Goal: Task Accomplishment & Management: Complete application form

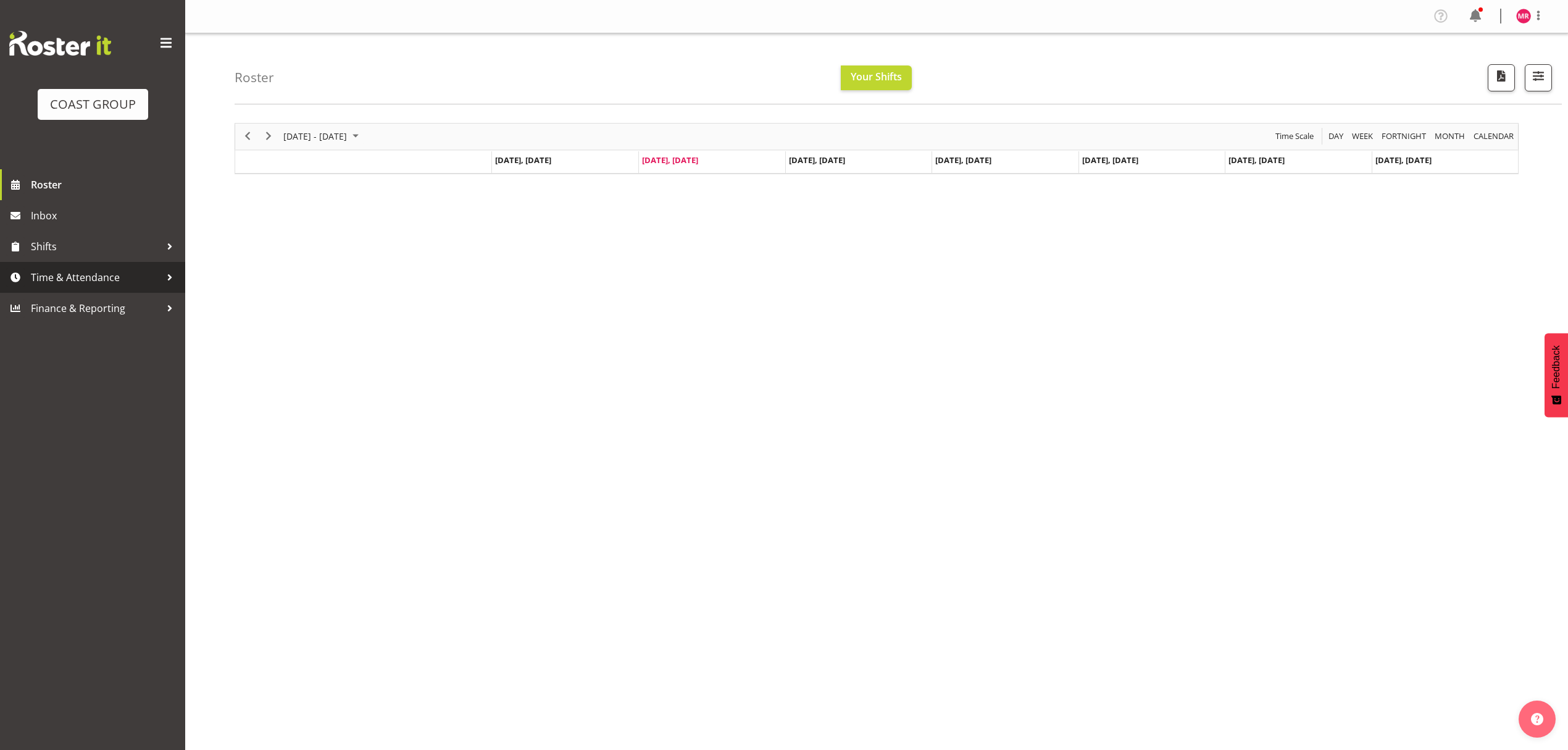
click at [77, 279] on span "Time & Attendance" at bounding box center [95, 277] width 129 height 18
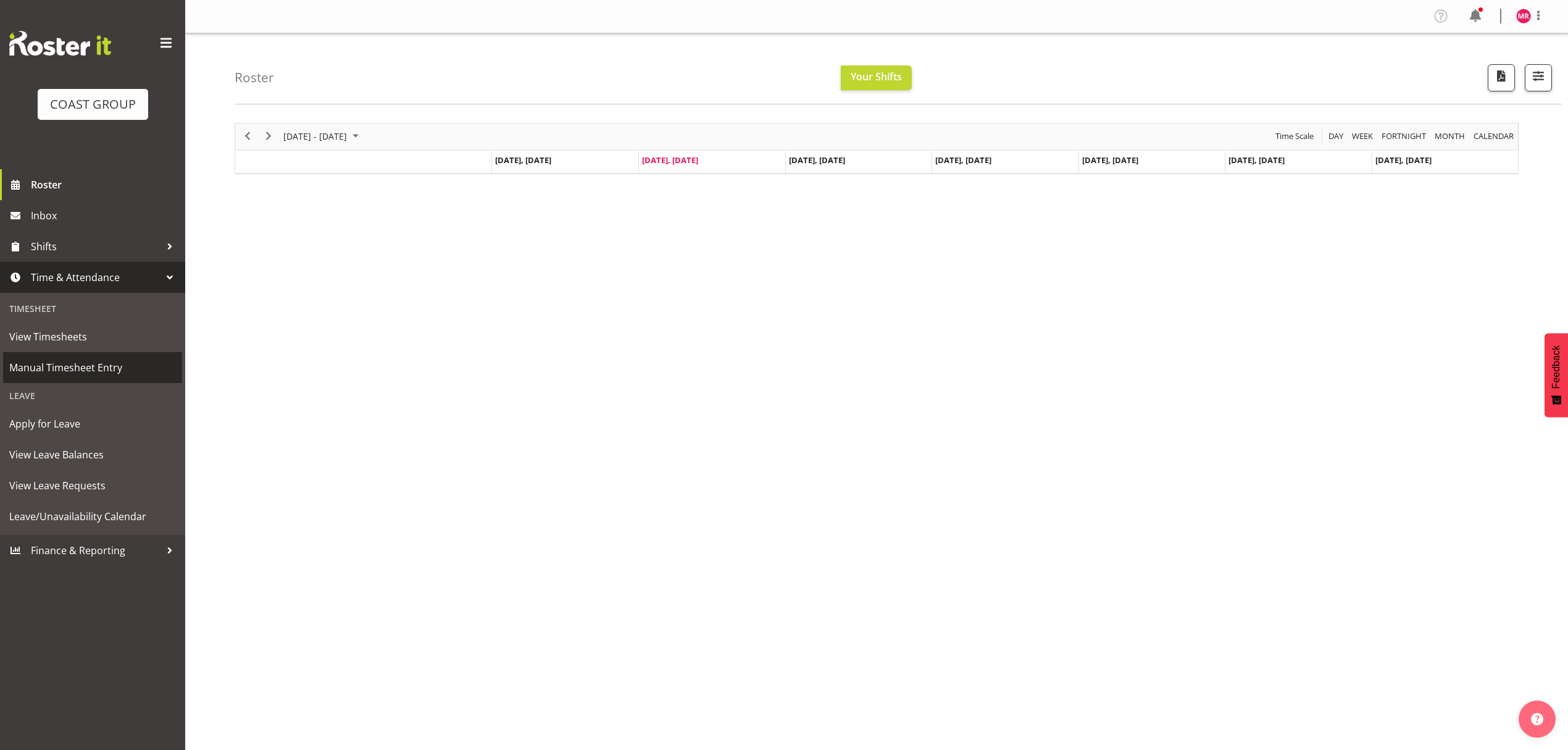
click at [109, 363] on span "Manual Timesheet Entry" at bounding box center [93, 367] width 167 height 18
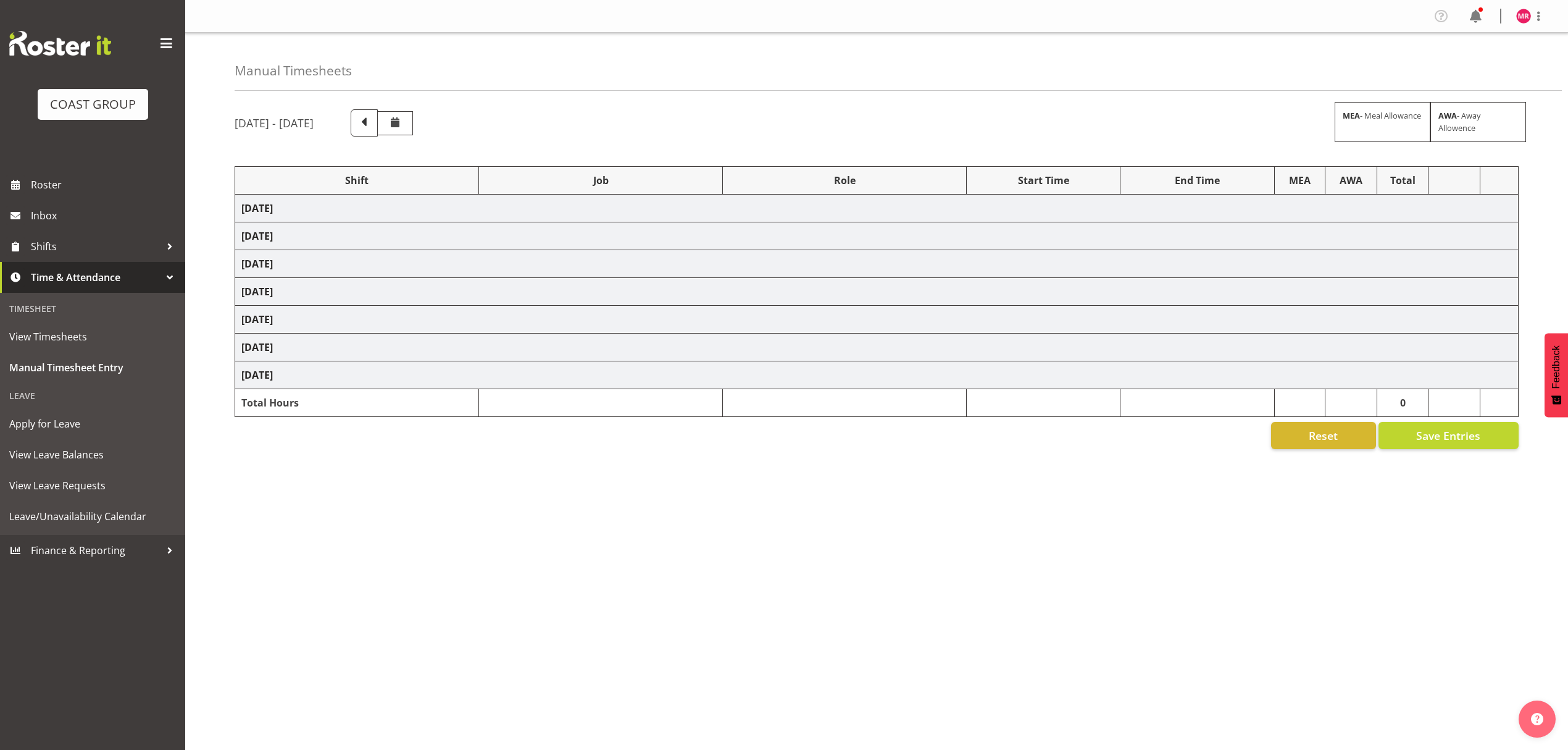
select select "1321"
select select "10251"
select select "1321"
select select "9993"
select select "1321"
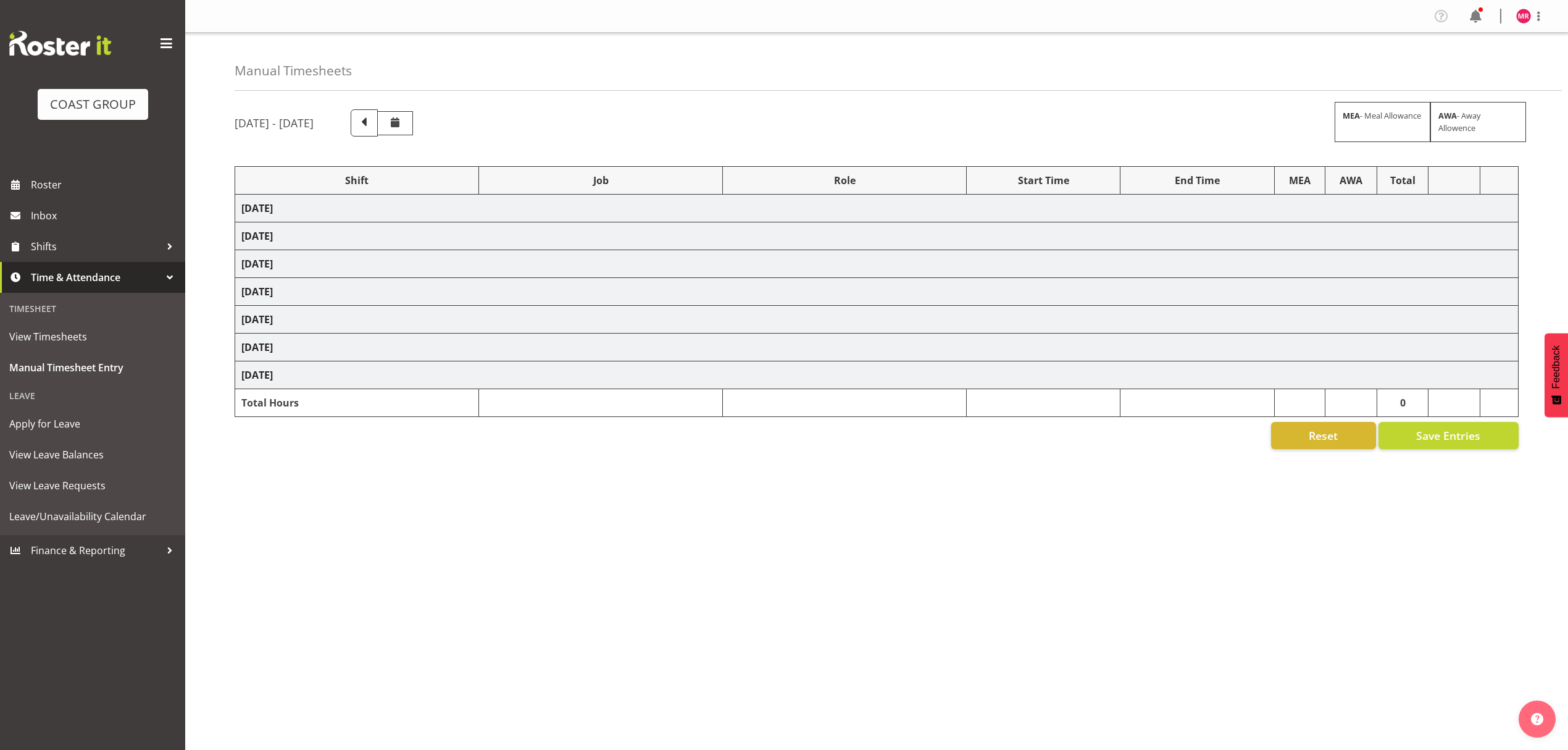
select select "8934"
select select "1321"
select select "9201"
select select "1321"
select select "10319"
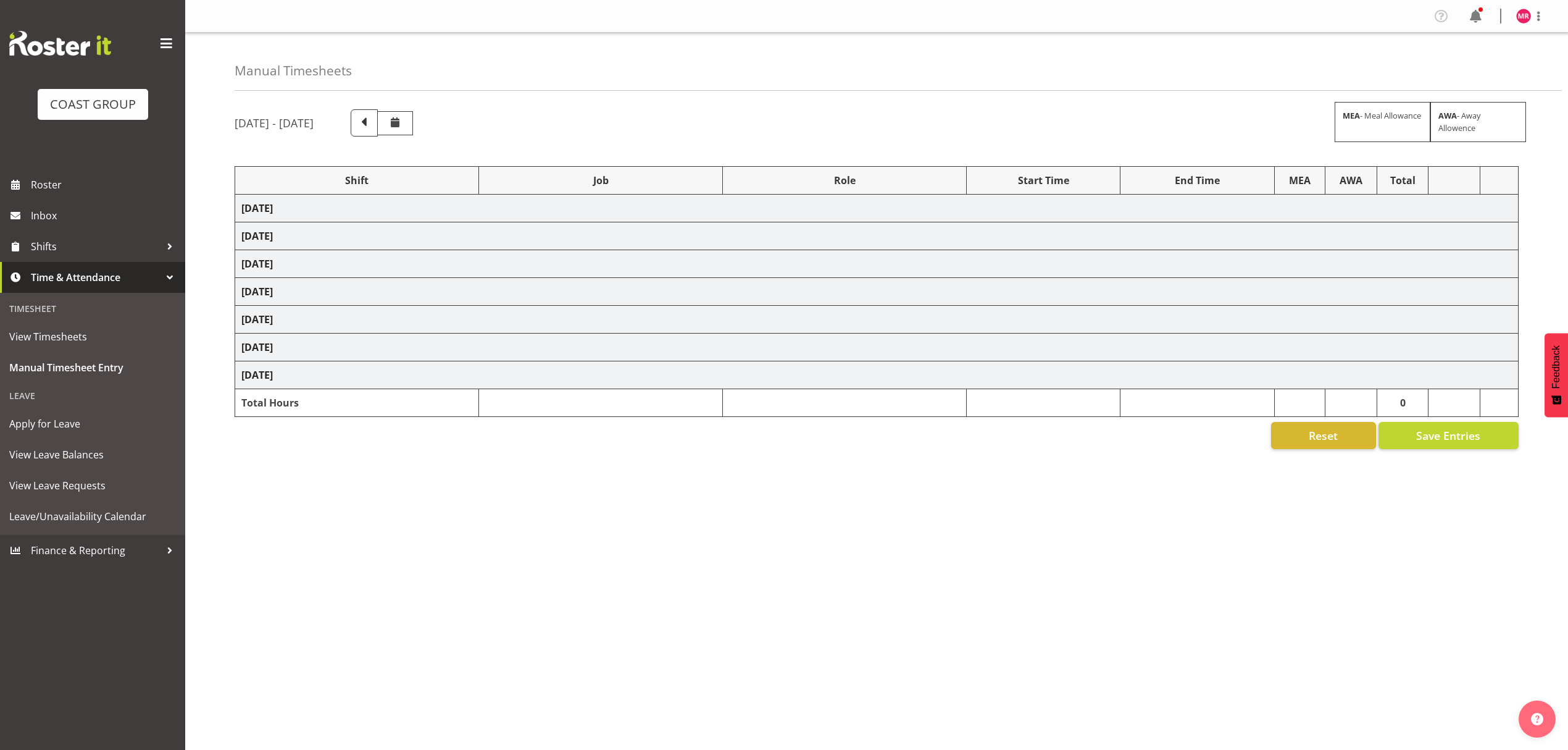
select select "1321"
select select "9201"
select select "1321"
select select "9321"
select select "1321"
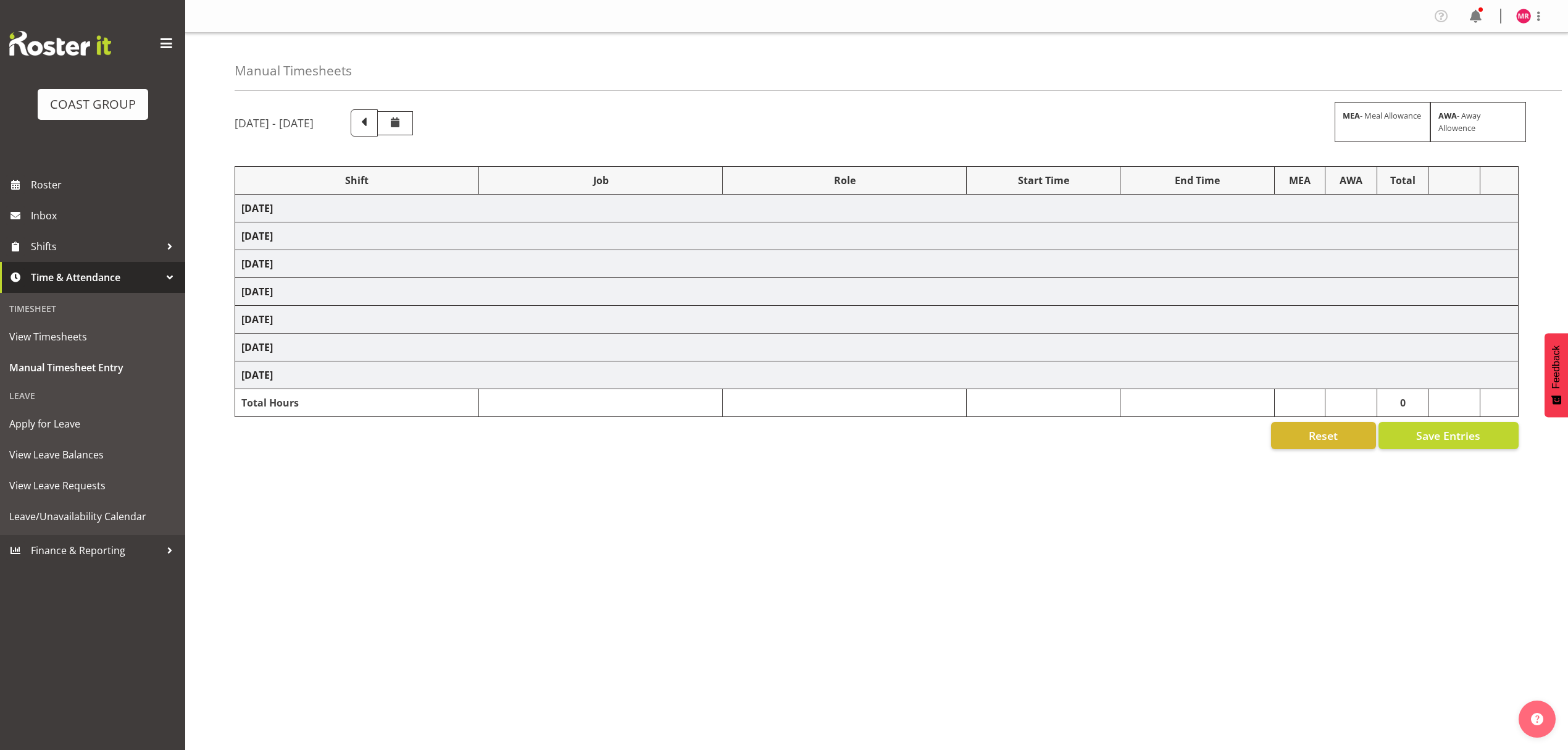
select select "10251"
select select "1321"
select select "9445"
select select "1321"
select select "10429"
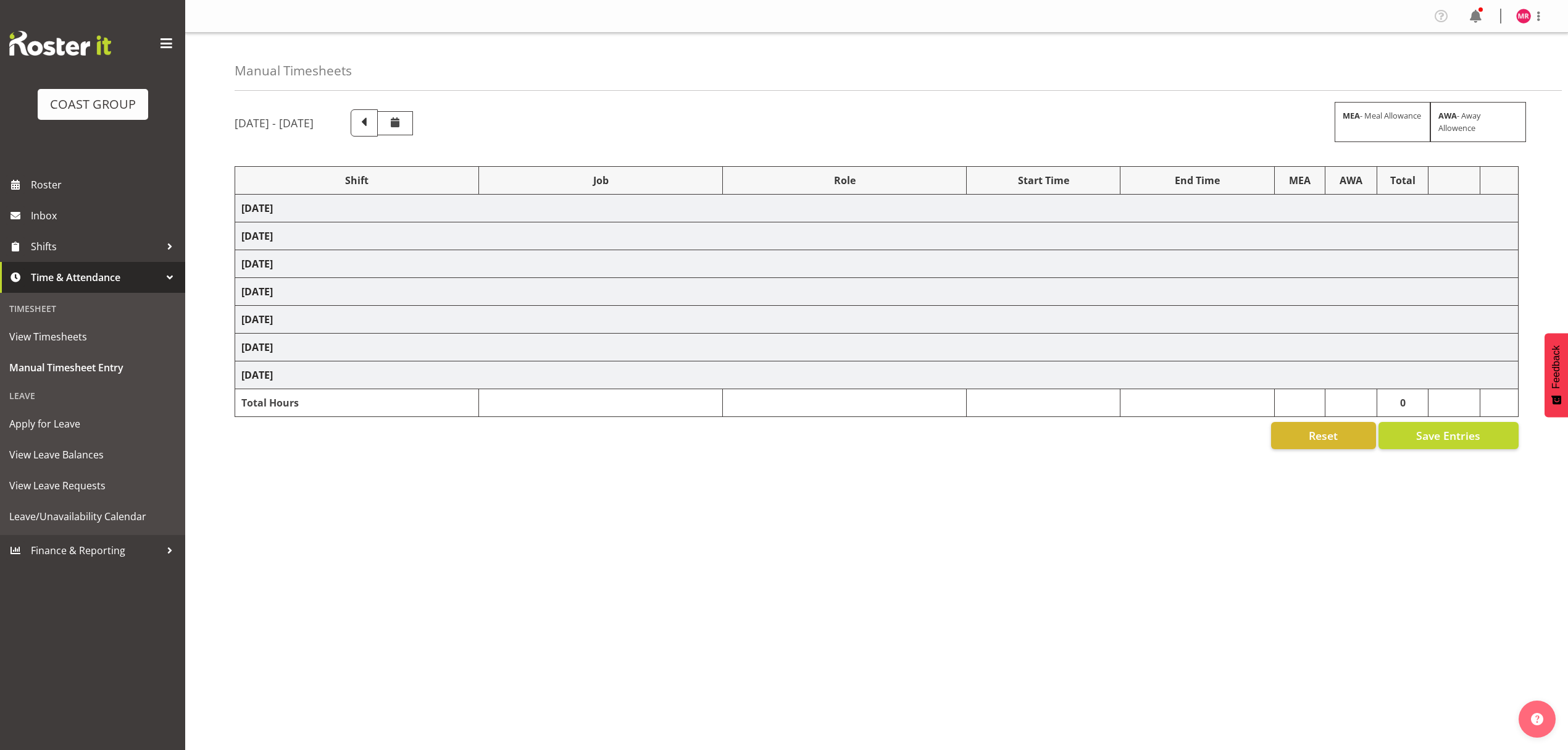
select select "1321"
select select "9445"
select select "1321"
select select "9816"
select select "1321"
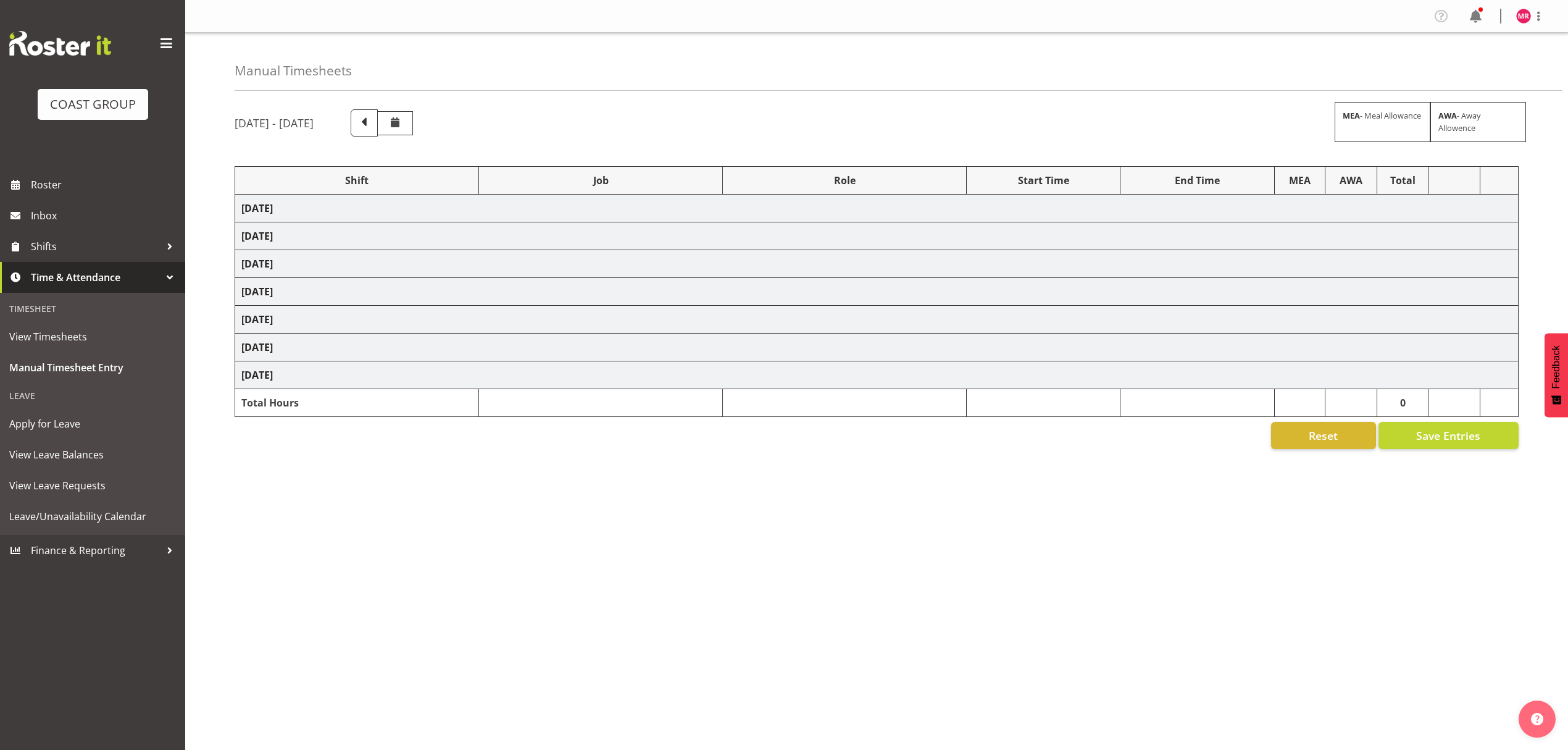
select select "10208"
select select "1321"
select select "9445"
select select "1321"
select select "9445"
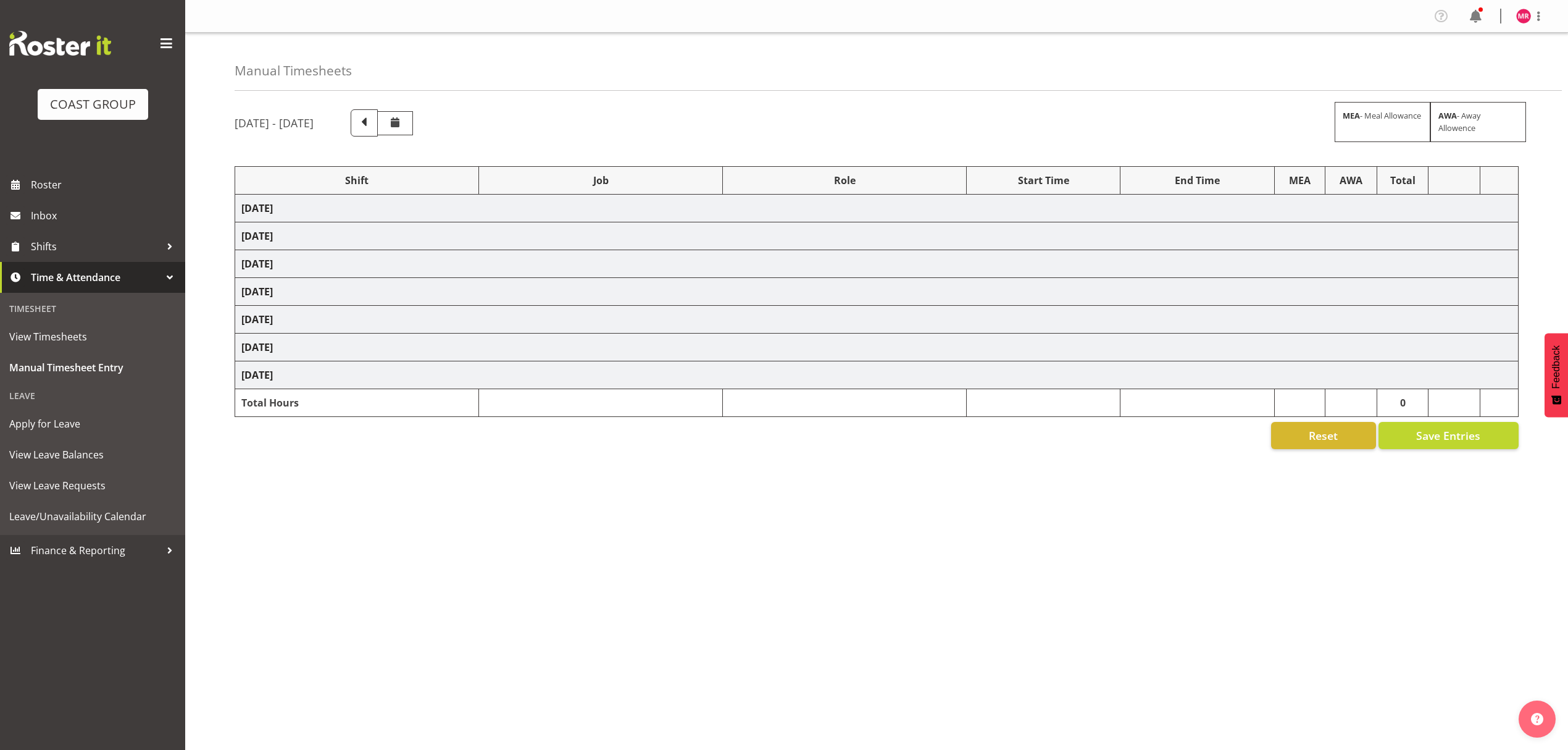
select select "1321"
select select "9201"
select select "1321"
select select "8963"
select select "1321"
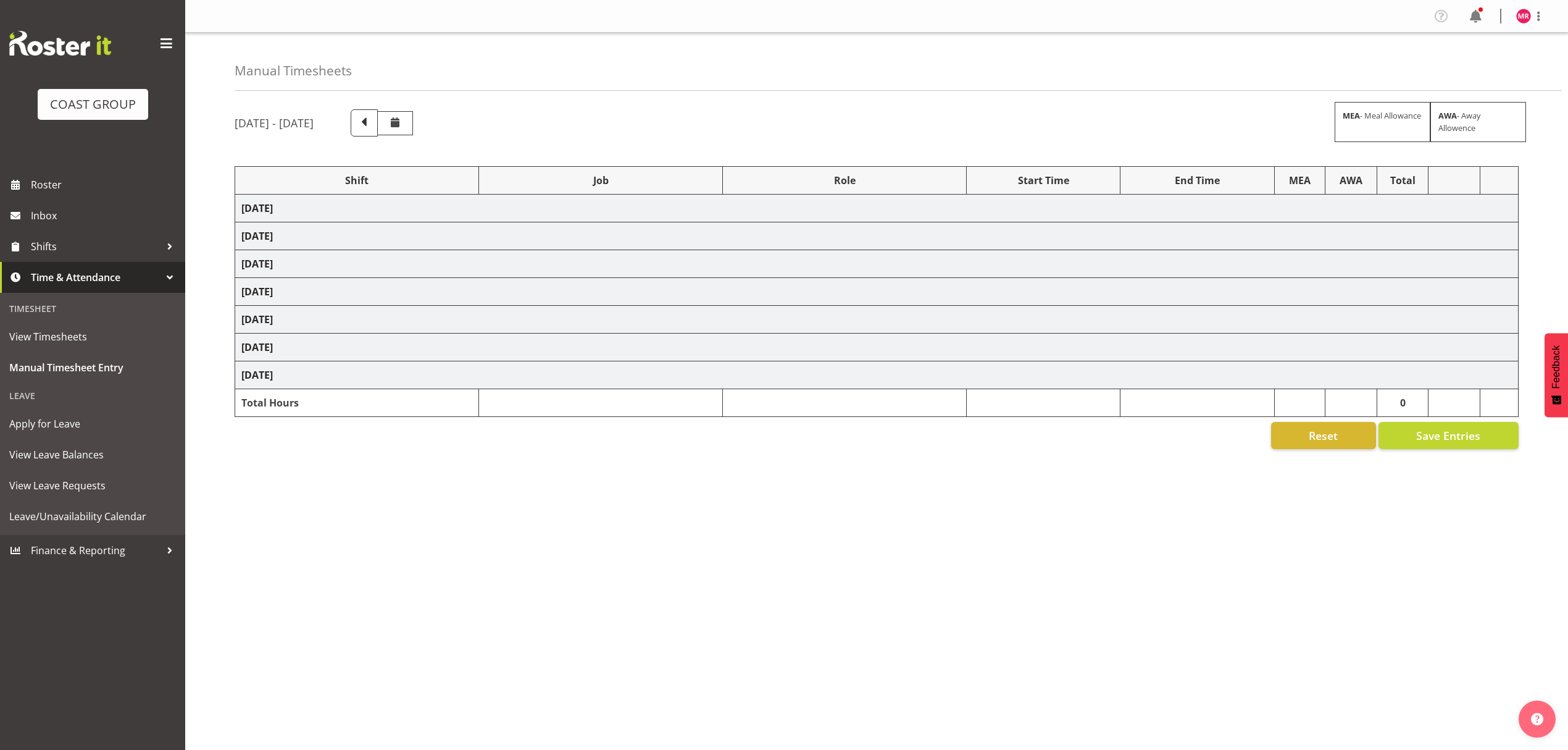
select select "9348"
select select "1321"
select select "9028"
select select "1321"
select select "9205"
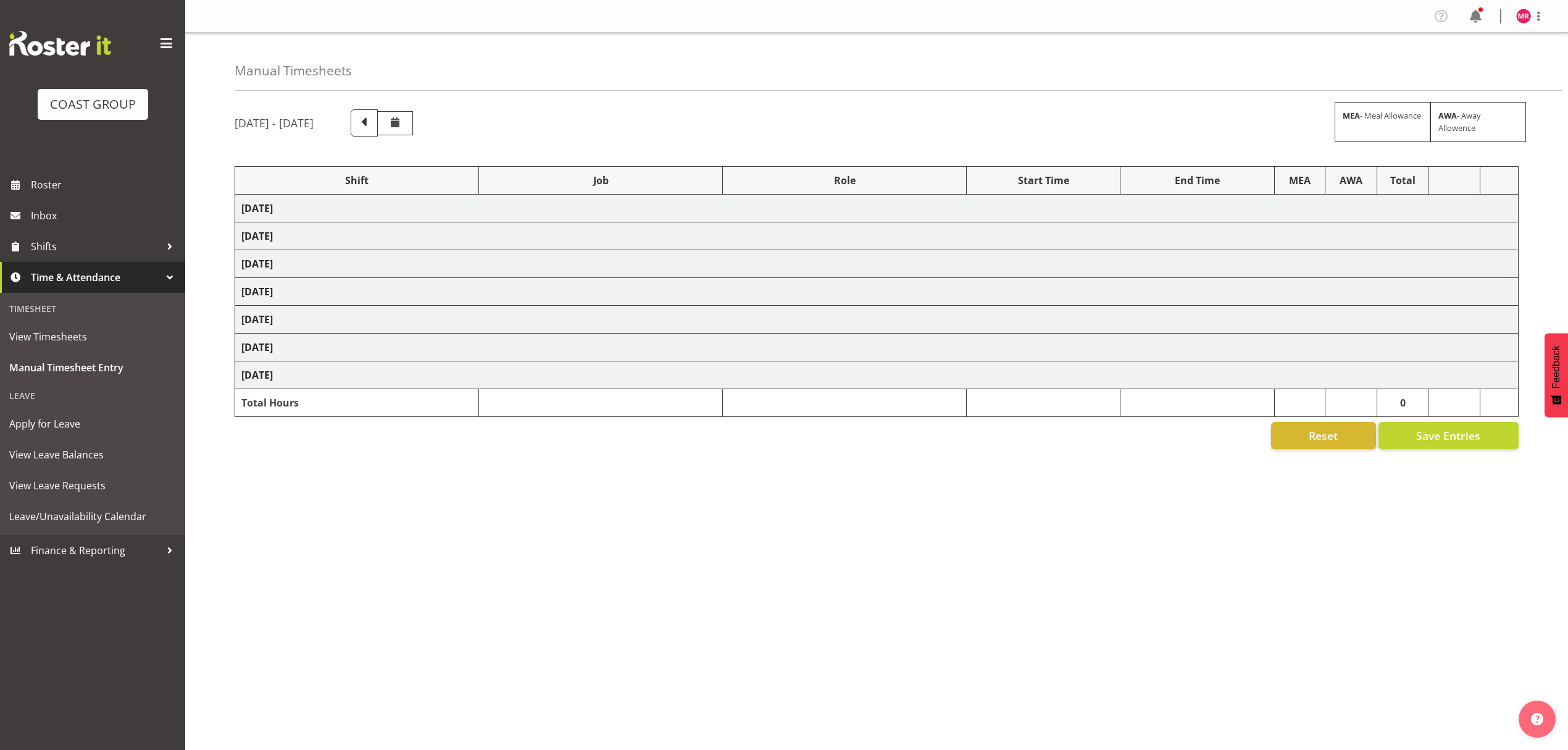
select select "1321"
select select "10313"
select select "1321"
select select "10539"
select select "1321"
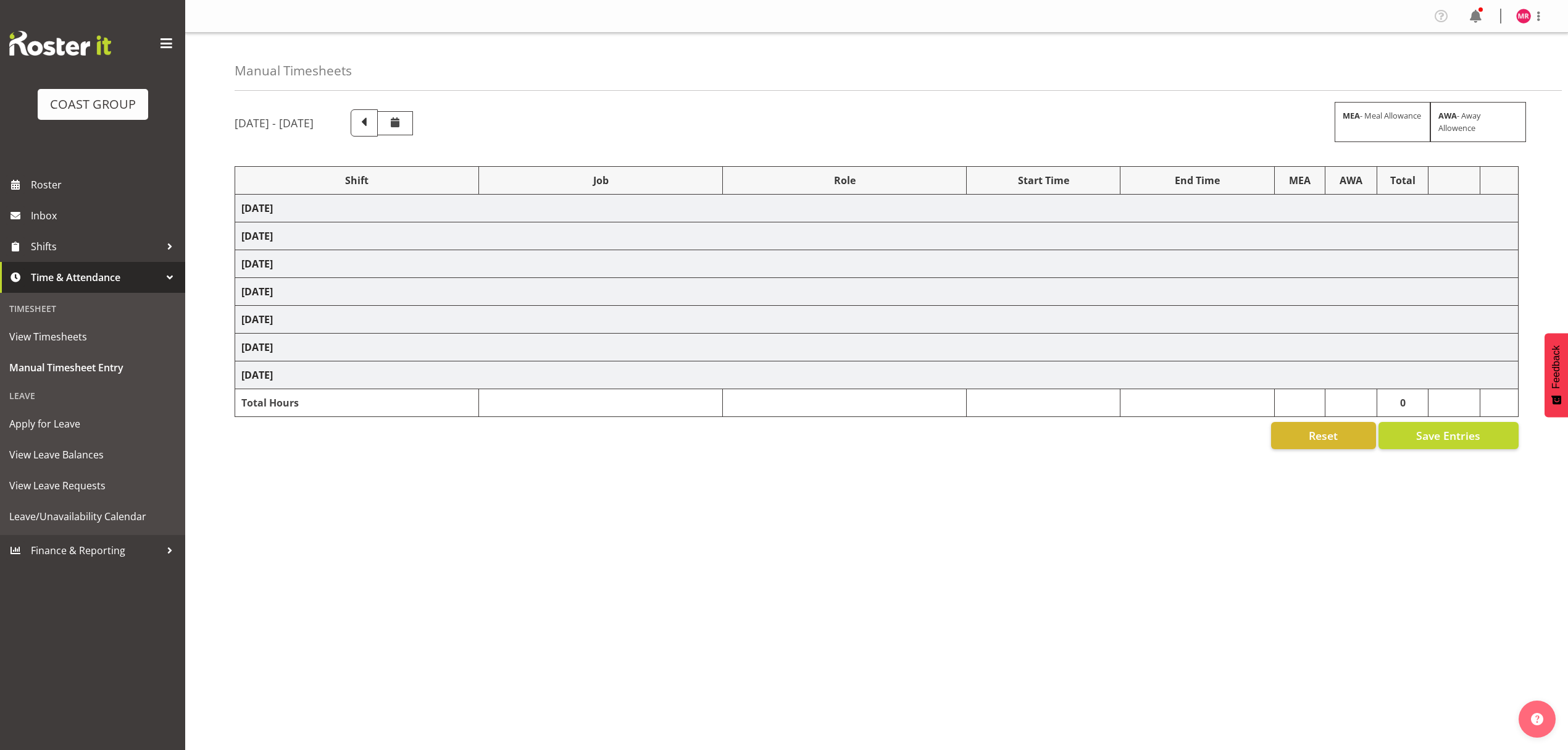
select select "9993"
select select "1321"
select select "8656"
select select "1321"
select select "10313"
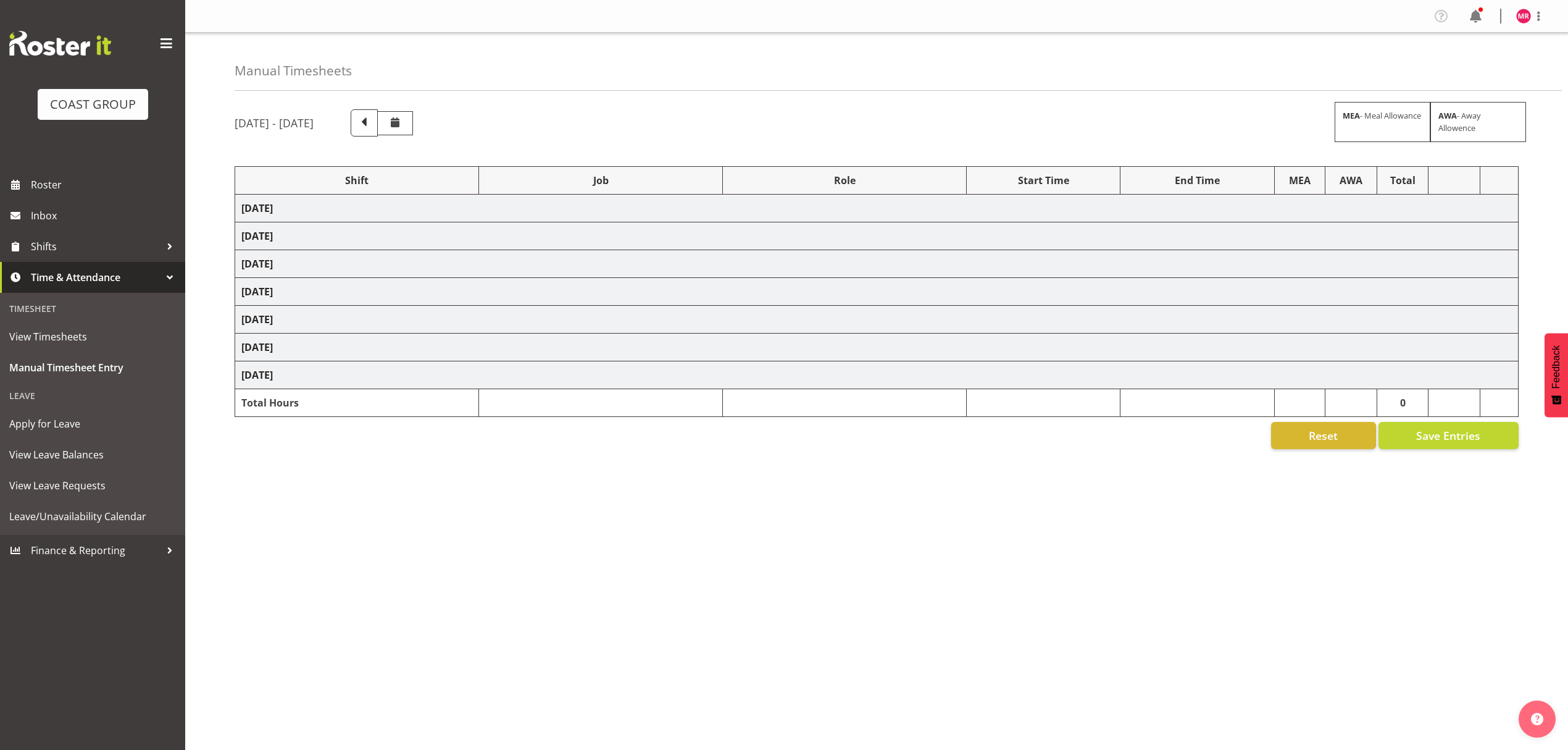
select select "1321"
select select "10539"
select select "1321"
select select "9205"
select select "1321"
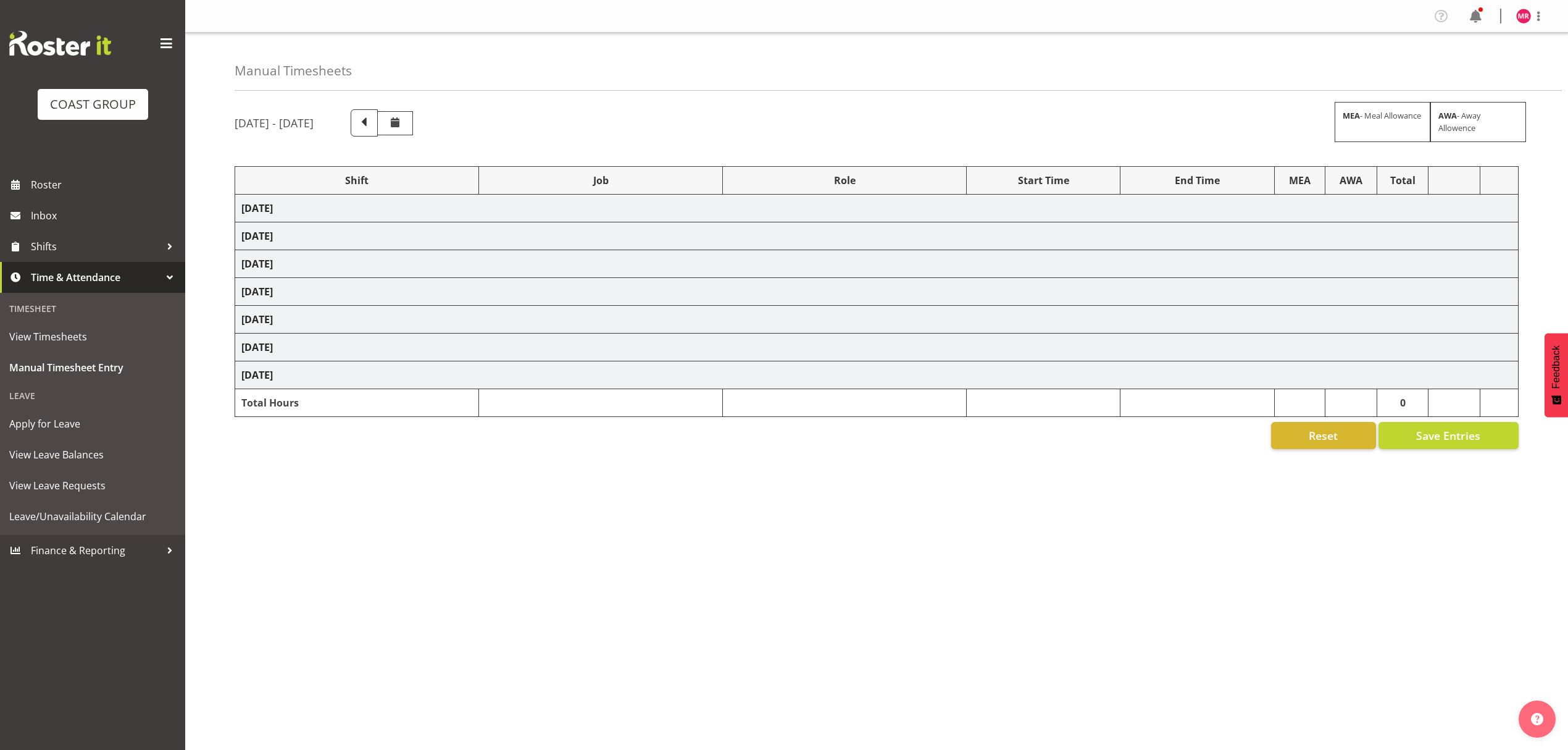
select select "9993"
select select "1321"
select select "10313"
select select "1321"
select select "8656"
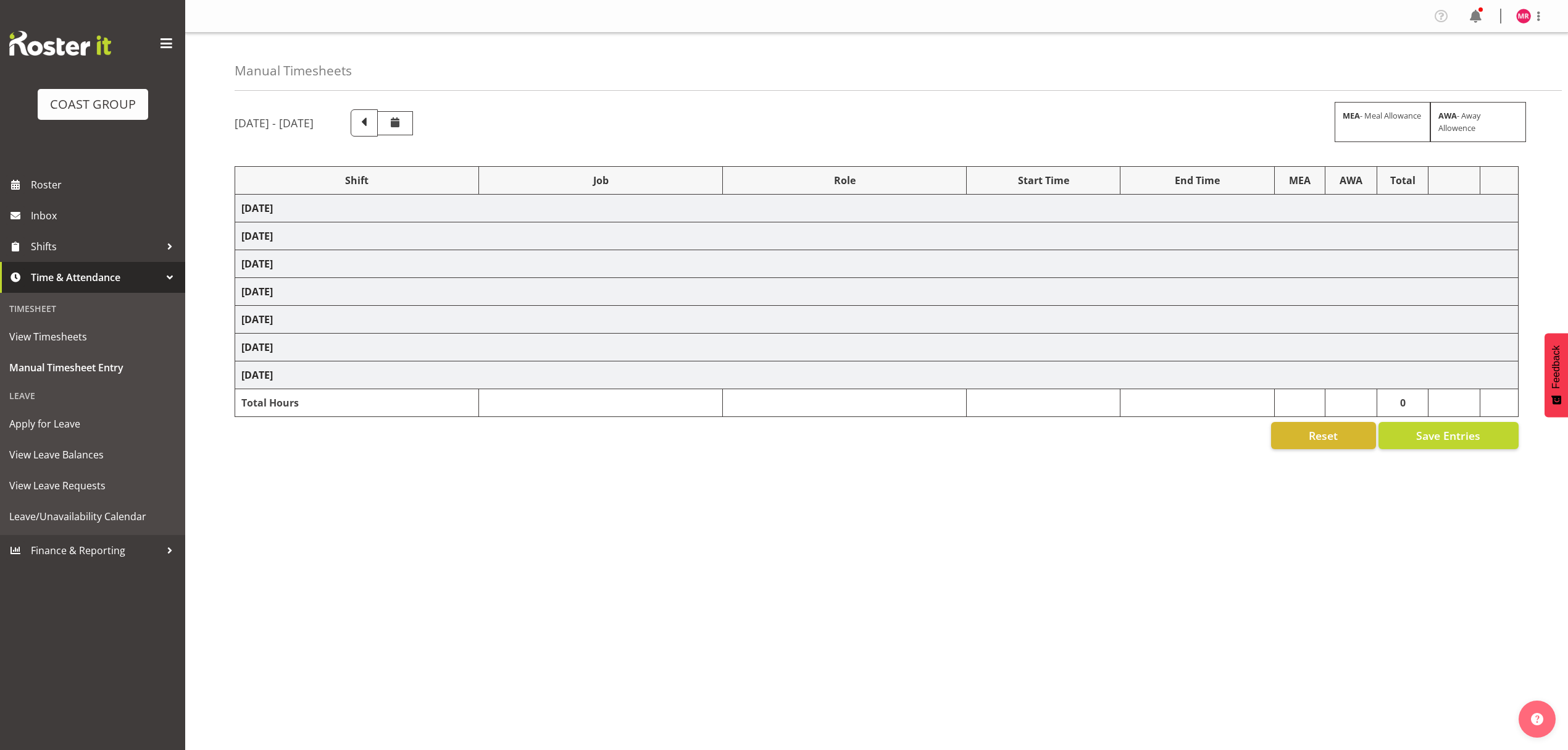
select select "1321"
select select "9445"
select select "1321"
select select "10387"
select select "1321"
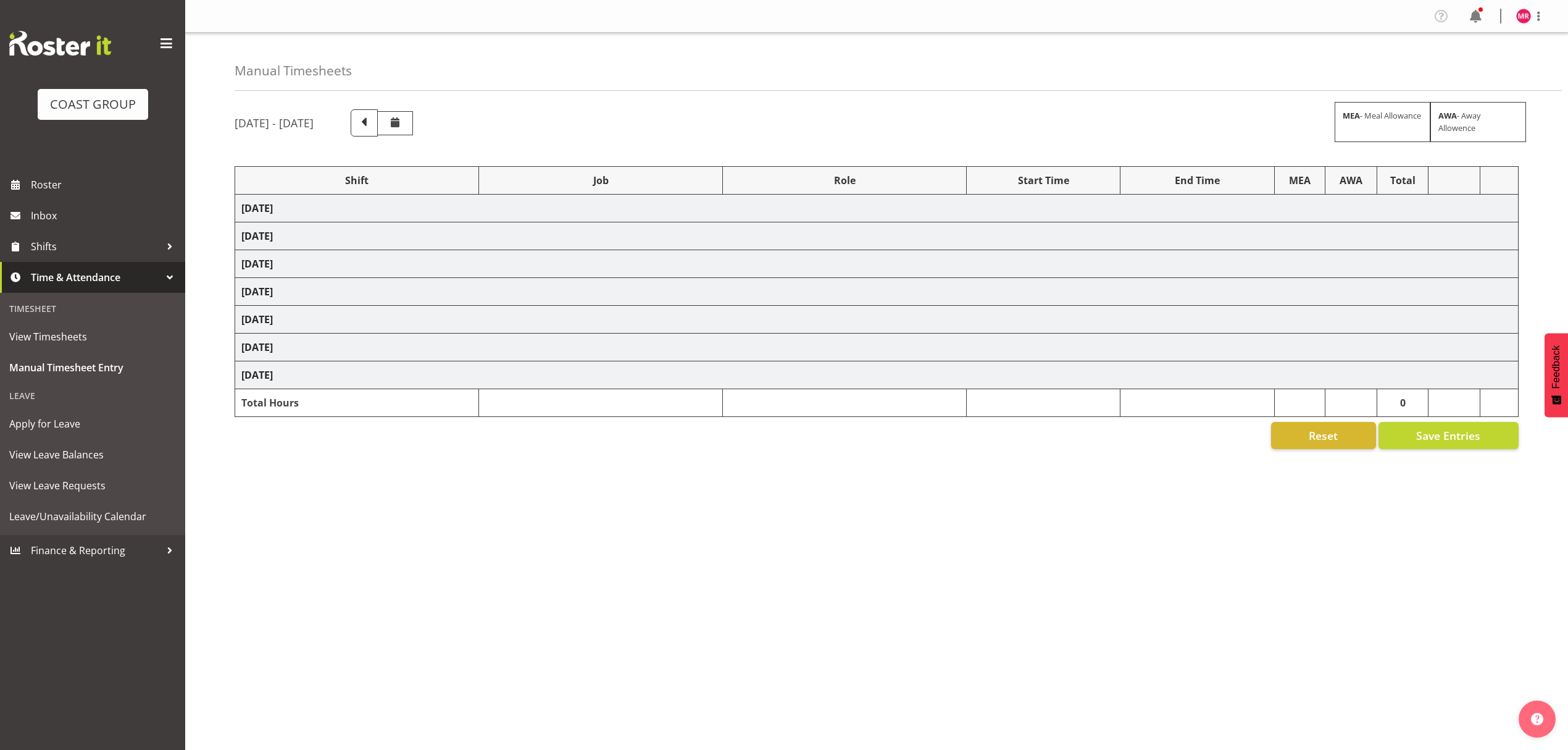
select select "9096"
select select "1321"
select select "10332"
select select "1321"
select select "9932"
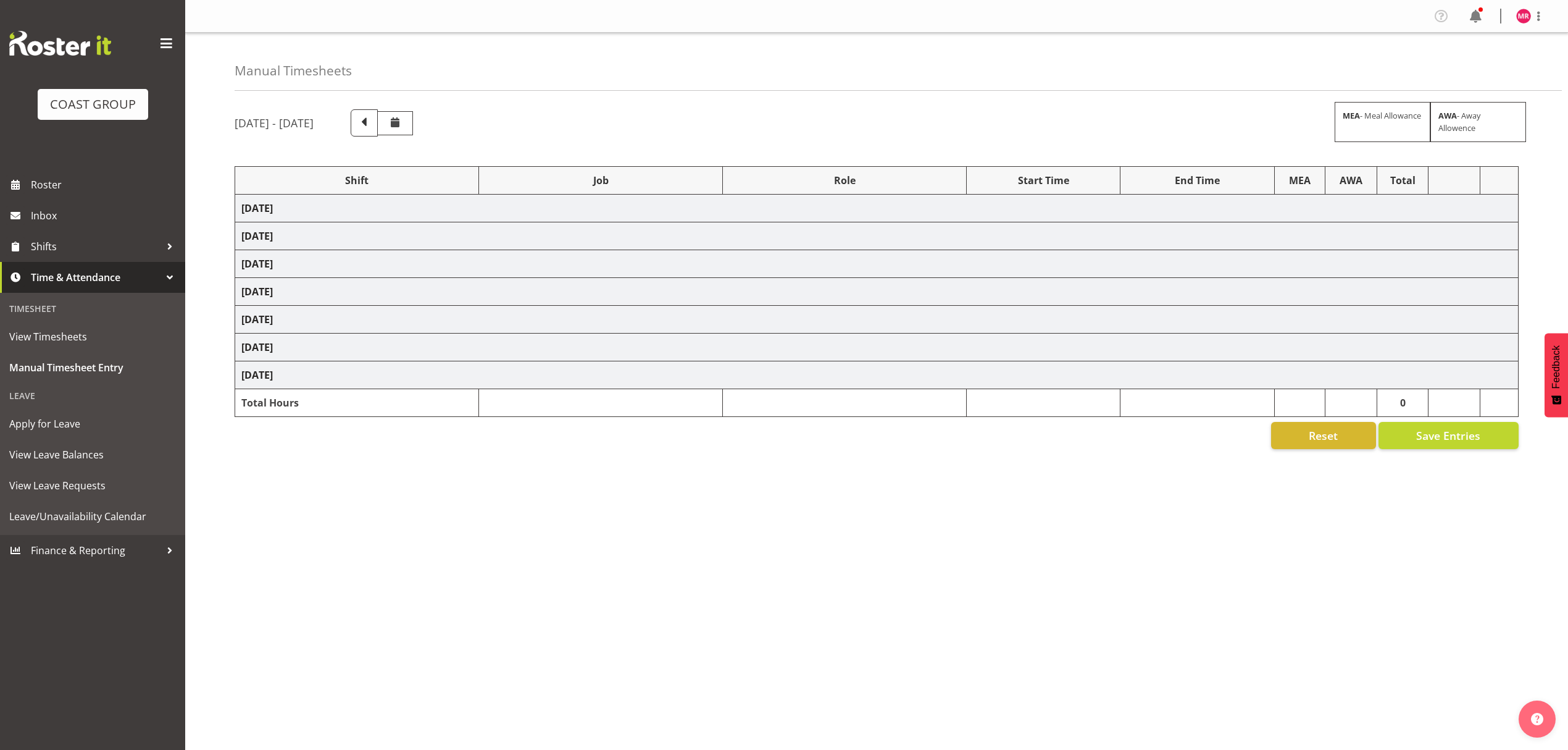
select select "1321"
select select "10332"
select select "1321"
select select "9797"
select select "1321"
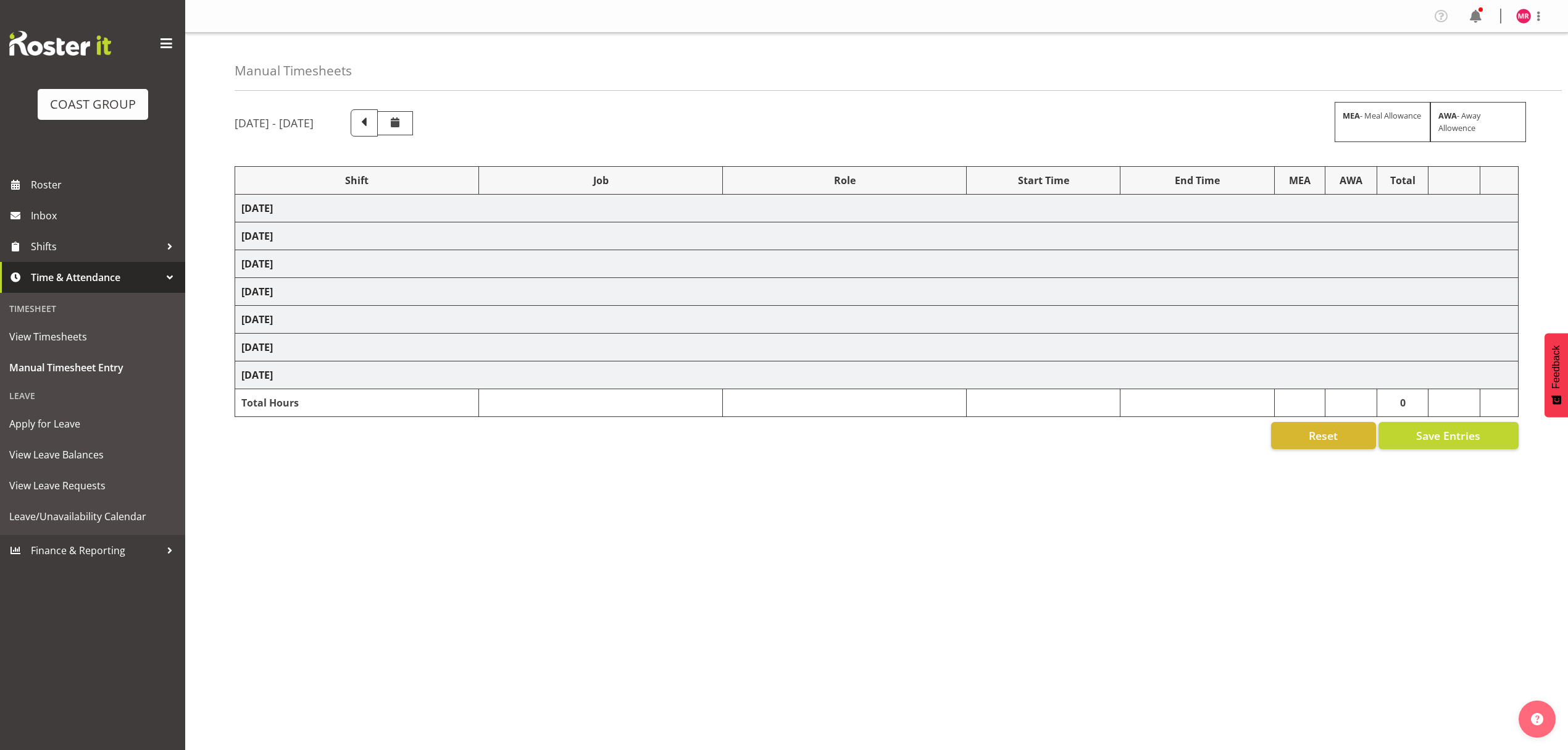
select select "10332"
select select "1321"
select select "8653"
select select "1321"
select select "9252"
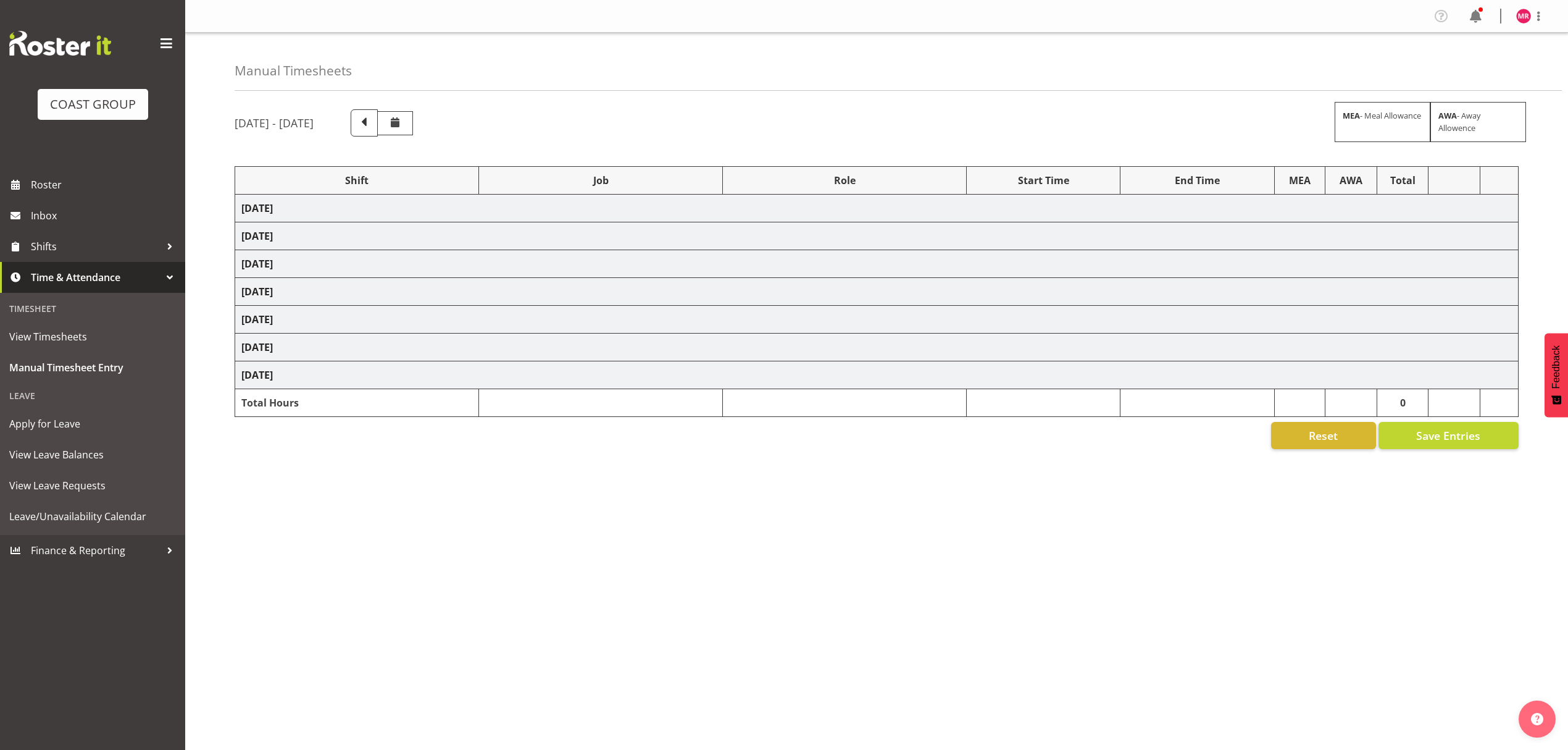
select select "1321"
select select "9445"
select select "1321"
select select "9235"
select select "1321"
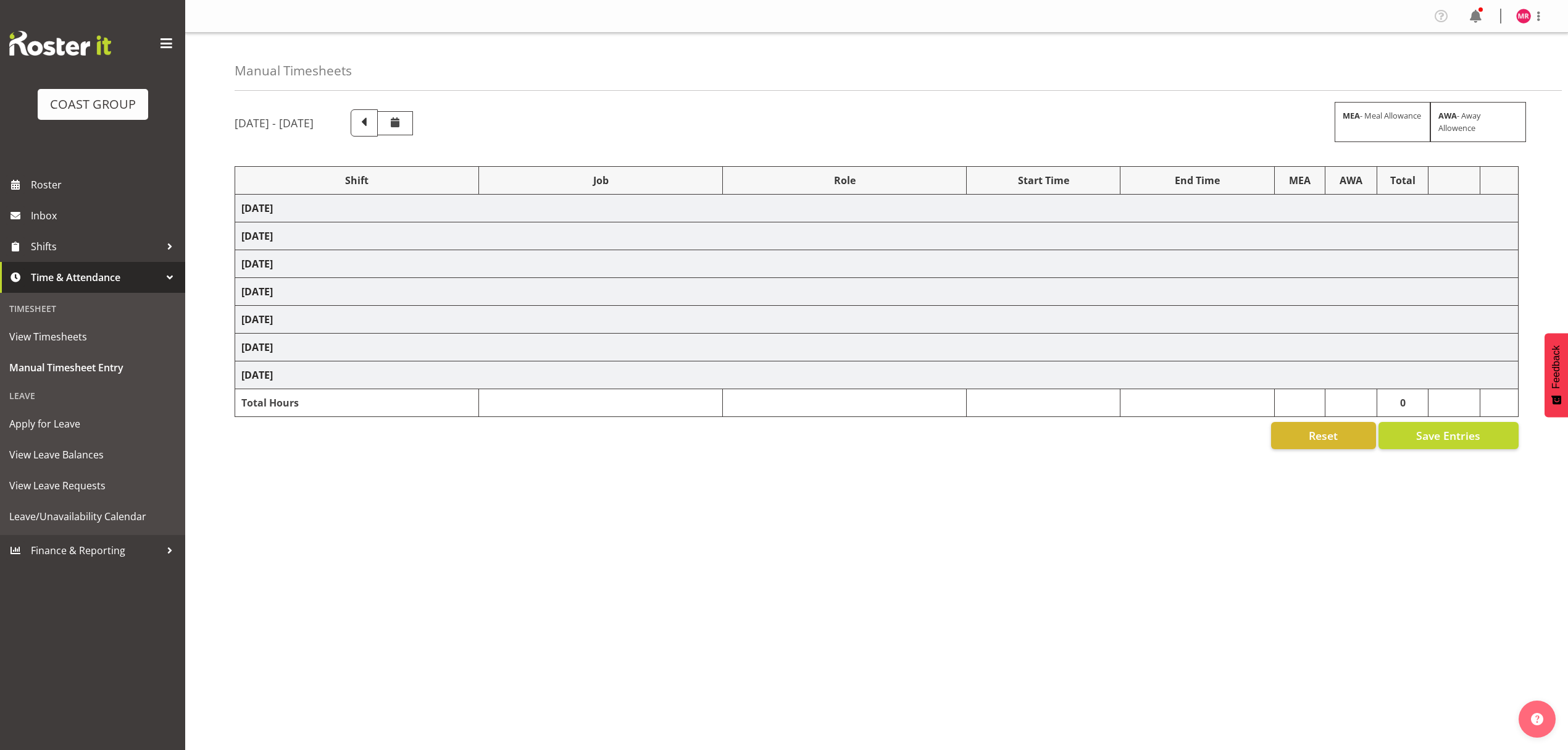
select select "9028"
select select "1321"
select select "9690"
select select "1321"
select select "9861"
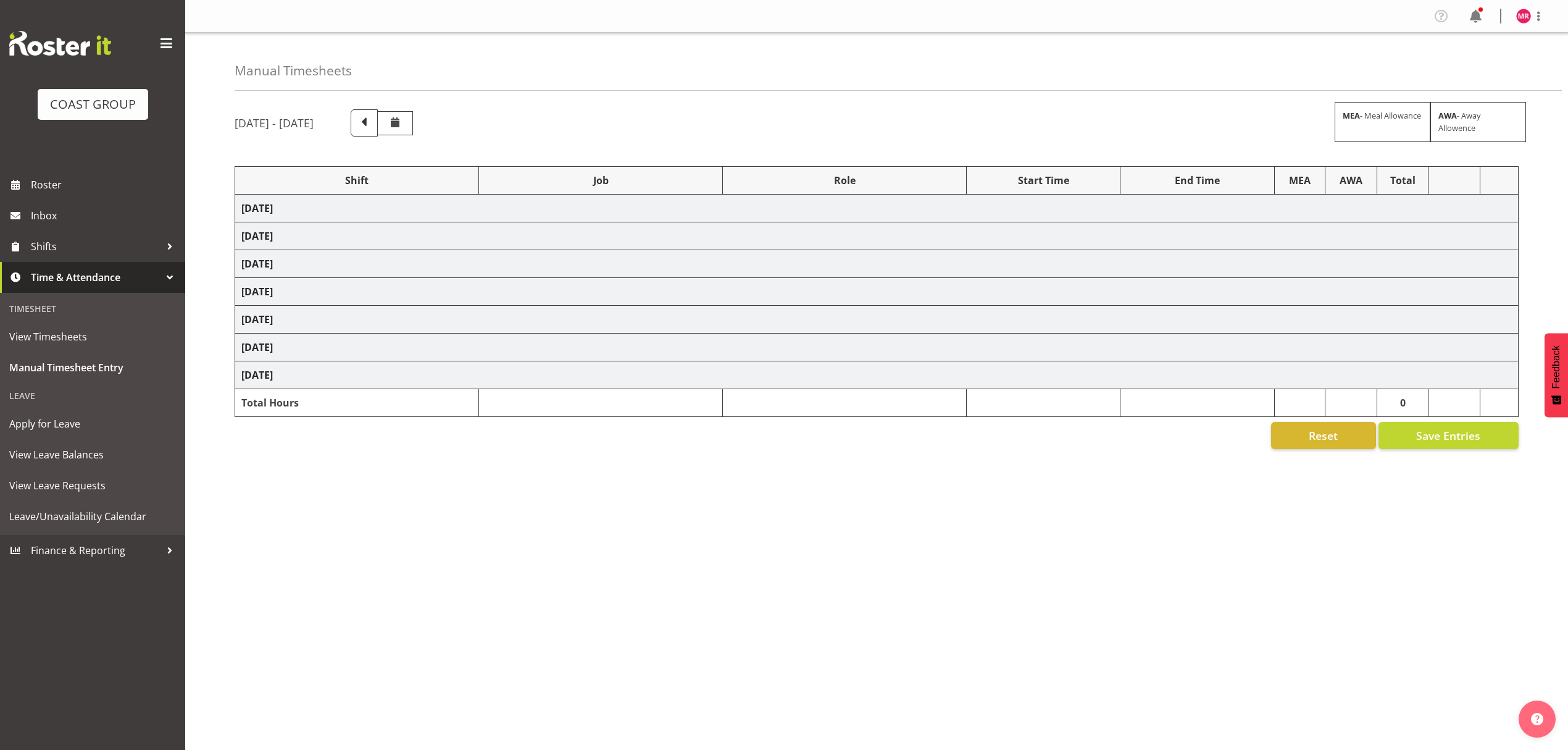
select select "1321"
select select "9452"
select select "1321"
select select "9028"
select select "1321"
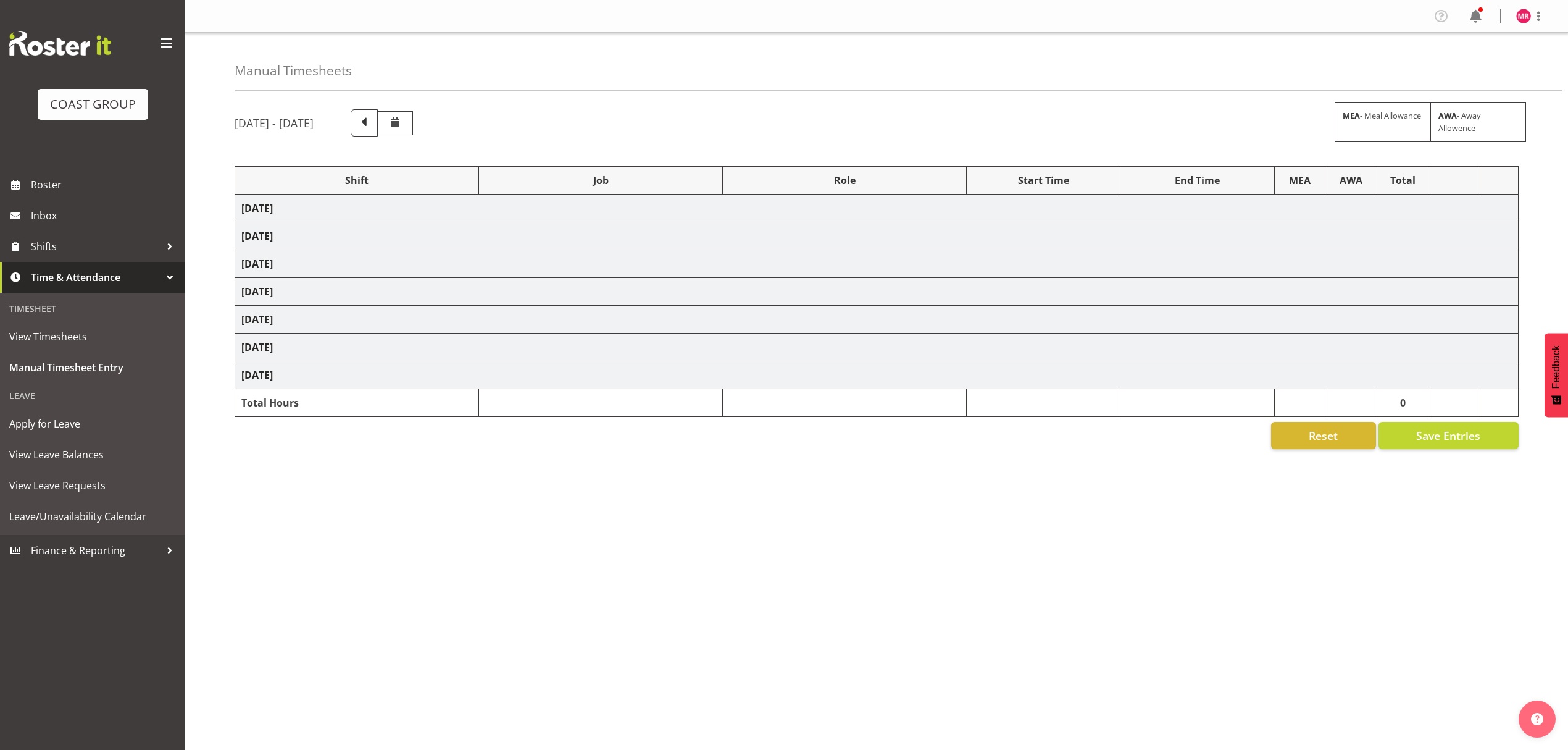
select select "10291"
select select "1321"
select select "9993"
